Goal: Find specific page/section: Find specific page/section

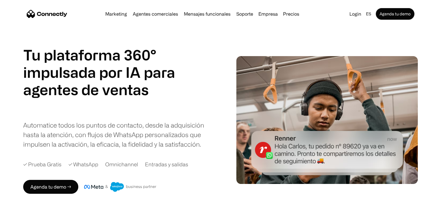
drag, startPoint x: 19, startPoint y: 9, endPoint x: 79, endPoint y: 23, distance: 61.7
click at [79, 23] on section "Marketing Agentes comerciales Mensajes funcionales Soporte Empresa Sobre Nosotr…" at bounding box center [220, 11] width 441 height 23
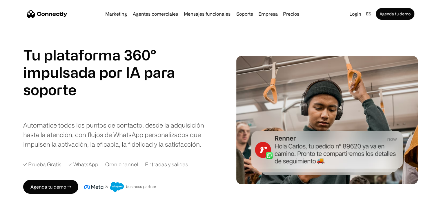
drag, startPoint x: 90, startPoint y: 16, endPoint x: 0, endPoint y: 8, distance: 90.5
click at [0, 8] on section "Marketing Agentes comerciales Mensajes funcionales Soporte Empresa Sobre Nosotr…" at bounding box center [220, 11] width 441 height 23
drag, startPoint x: 6, startPoint y: 8, endPoint x: 97, endPoint y: 19, distance: 92.3
click at [95, 20] on section "Marketing Agentes comerciales Mensajes funcionales Soporte Empresa Sobre Nosotr…" at bounding box center [220, 11] width 441 height 23
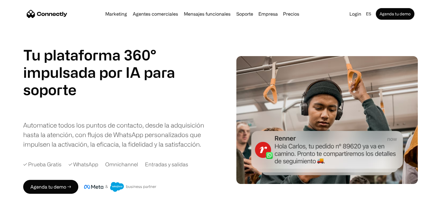
click at [97, 19] on nav "Marketing Agentes comerciales Mensajes funcionales Soporte Empresa Sobre Nosotr…" at bounding box center [220, 14] width 387 height 12
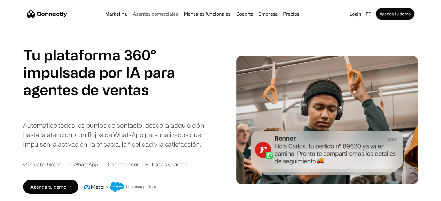
click at [156, 14] on link "Agentes comerciales" at bounding box center [155, 14] width 50 height 5
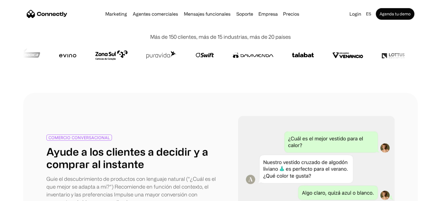
scroll to position [145, 0]
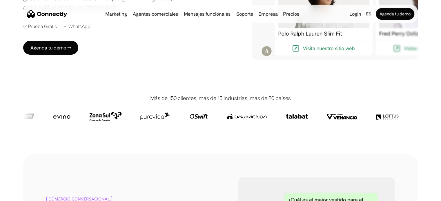
drag, startPoint x: 268, startPoint y: 125, endPoint x: 149, endPoint y: 120, distance: 119.8
click at [149, 120] on div at bounding box center [220, 116] width 394 height 29
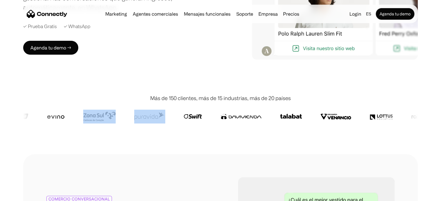
drag, startPoint x: 170, startPoint y: 116, endPoint x: 124, endPoint y: 117, distance: 46.4
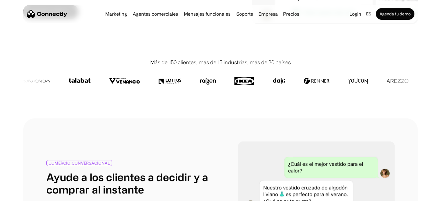
scroll to position [0, 0]
